Goal: Task Accomplishment & Management: Manage account settings

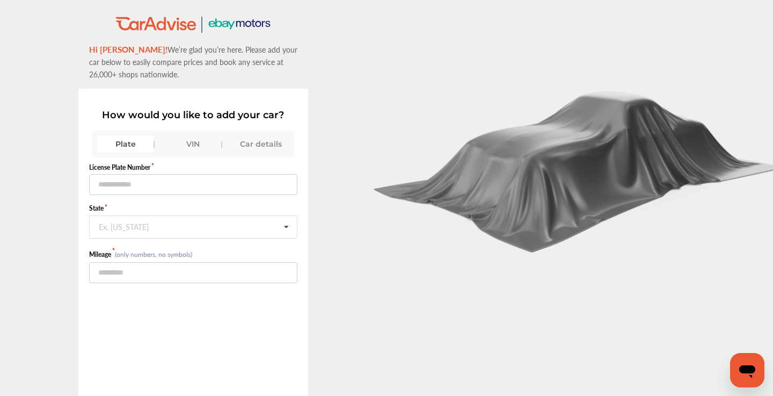
click at [180, 152] on div "VIN" at bounding box center [193, 143] width 57 height 17
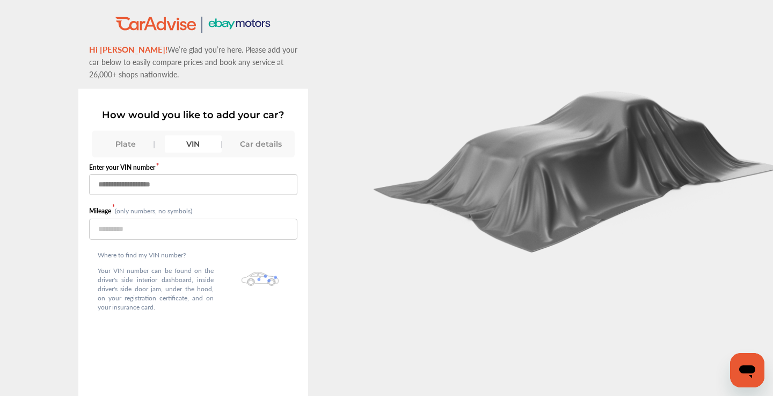
click at [156, 192] on input "text" at bounding box center [193, 184] width 209 height 21
type input "**********"
click at [224, 229] on input "number" at bounding box center [193, 229] width 209 height 21
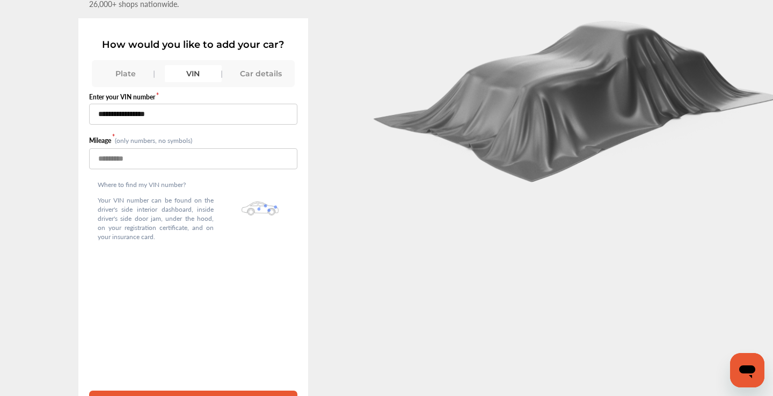
scroll to position [17, 0]
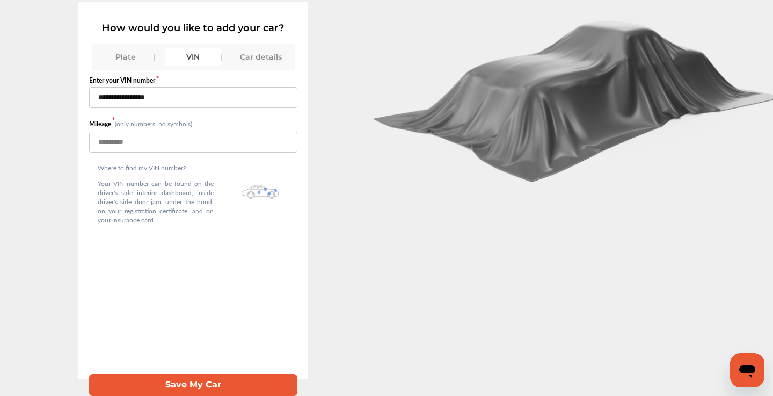
type input "****"
click at [209, 380] on button "Save My Car" at bounding box center [193, 385] width 209 height 22
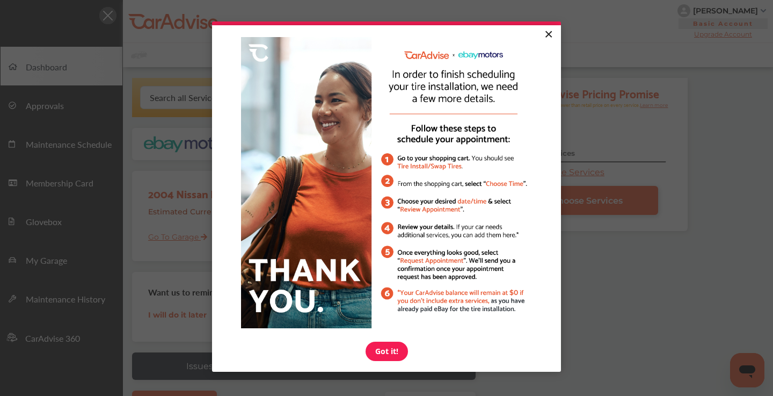
click at [552, 37] on link "×" at bounding box center [548, 34] width 19 height 19
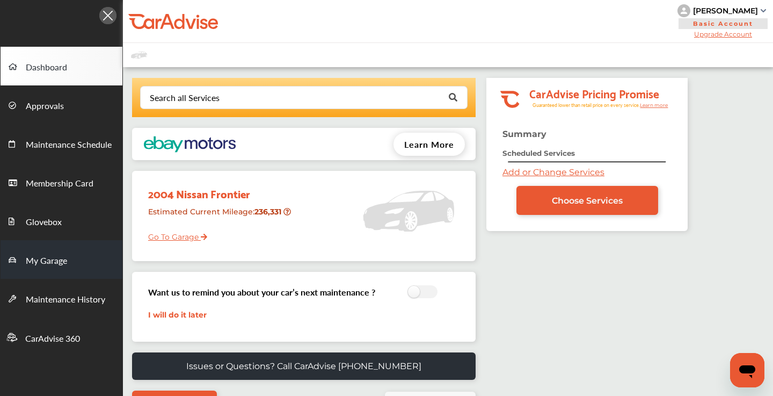
click at [67, 262] on span "My Garage" at bounding box center [46, 261] width 41 height 14
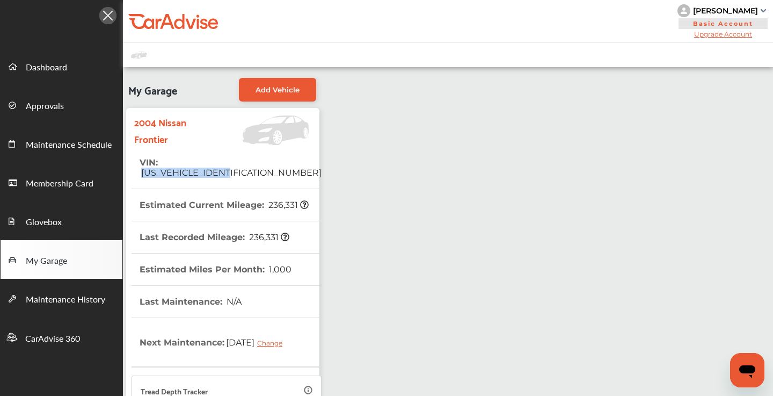
drag, startPoint x: 251, startPoint y: 164, endPoint x: 163, endPoint y: 164, distance: 88.1
click at [163, 164] on tr "VIN : 1N6DD26T24C481714" at bounding box center [227, 168] width 190 height 42
copy span "1N6DD26T24C481714"
